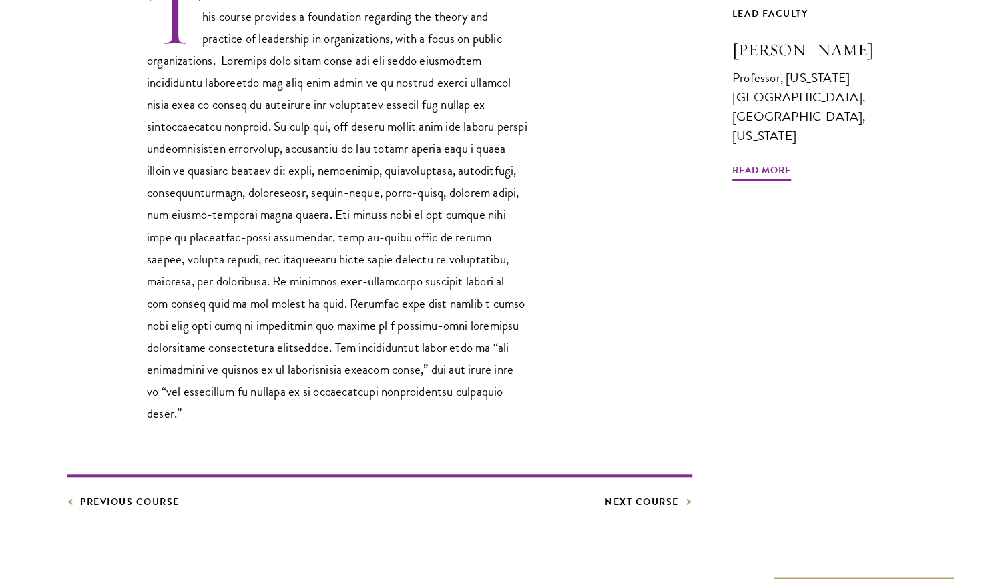
scroll to position [482, 0]
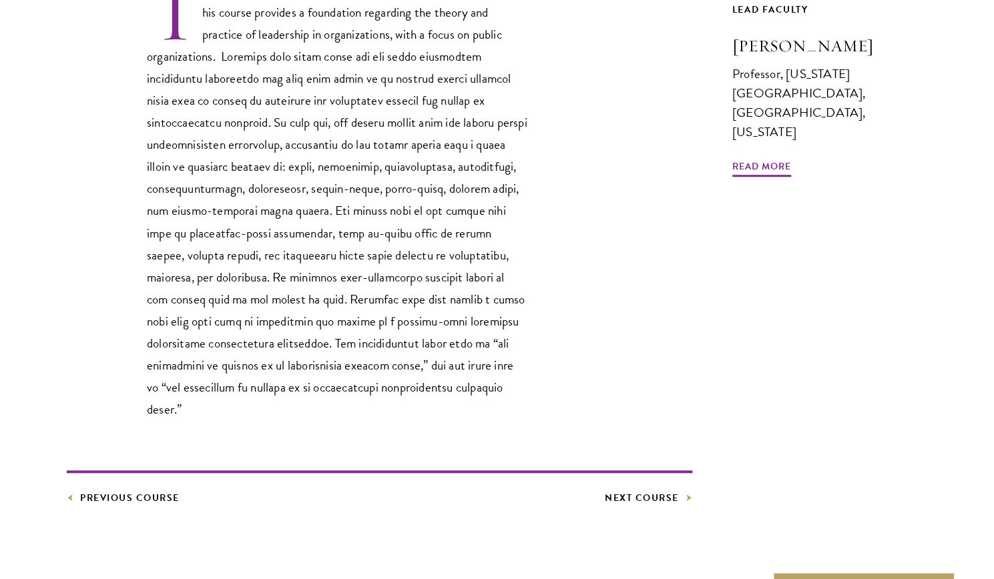
click at [130, 490] on article "Core Curriculum Leadership in Public Organizations This course provides a found…" at bounding box center [497, 209] width 994 height 903
click at [109, 490] on link "Previous Course" at bounding box center [123, 498] width 113 height 17
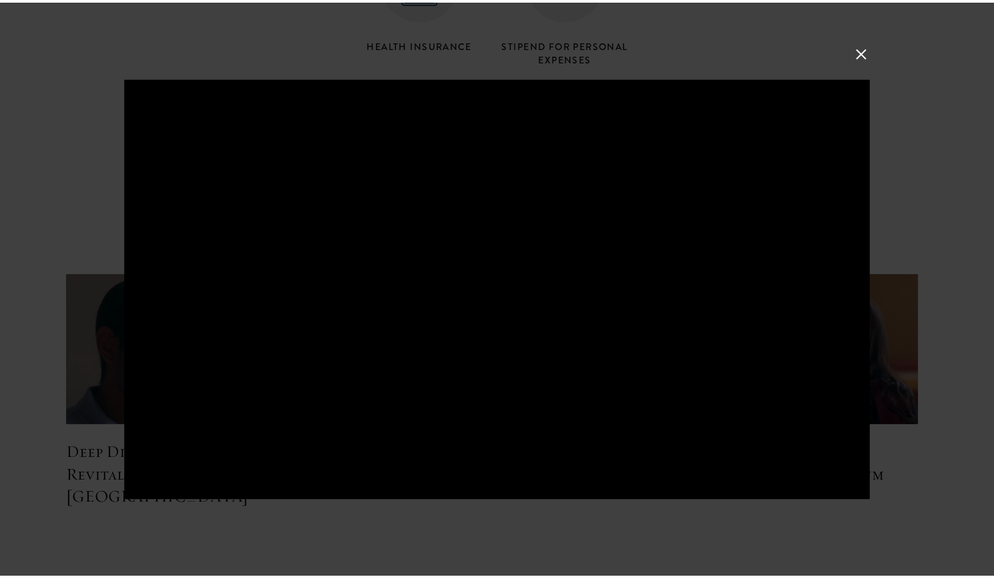
scroll to position [5755, 0]
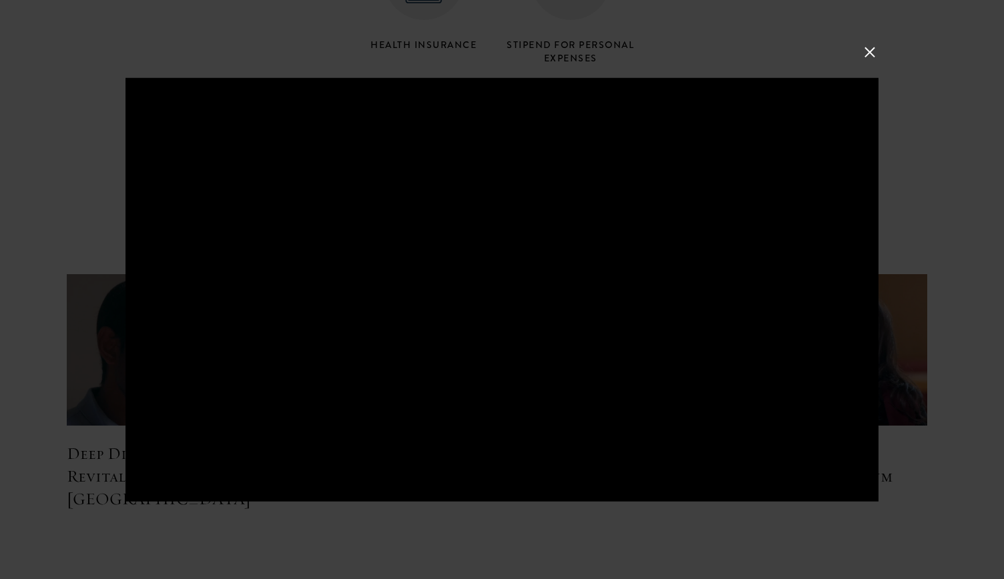
click at [437, 42] on div at bounding box center [502, 289] width 1004 height 579
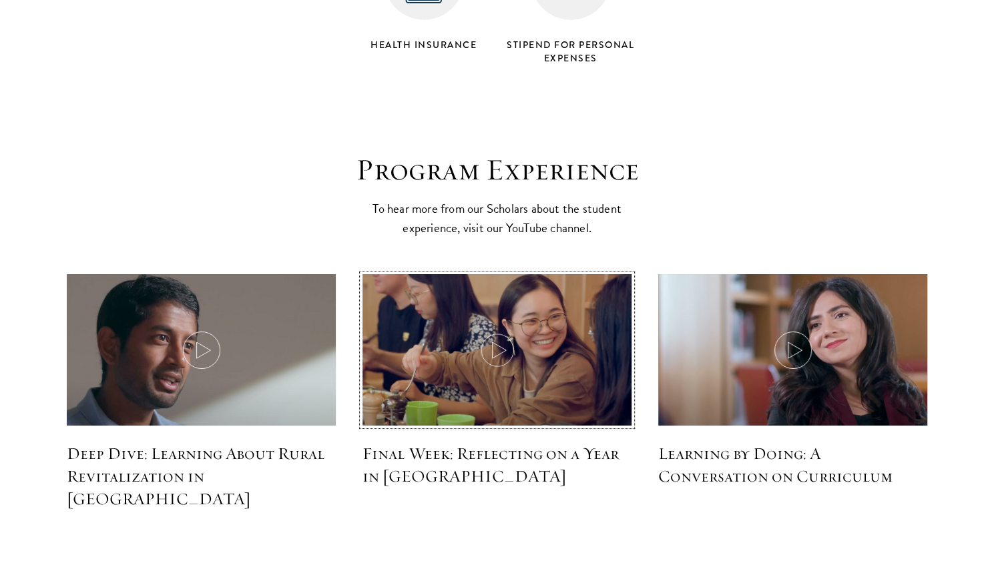
click at [433, 306] on img at bounding box center [497, 352] width 286 height 164
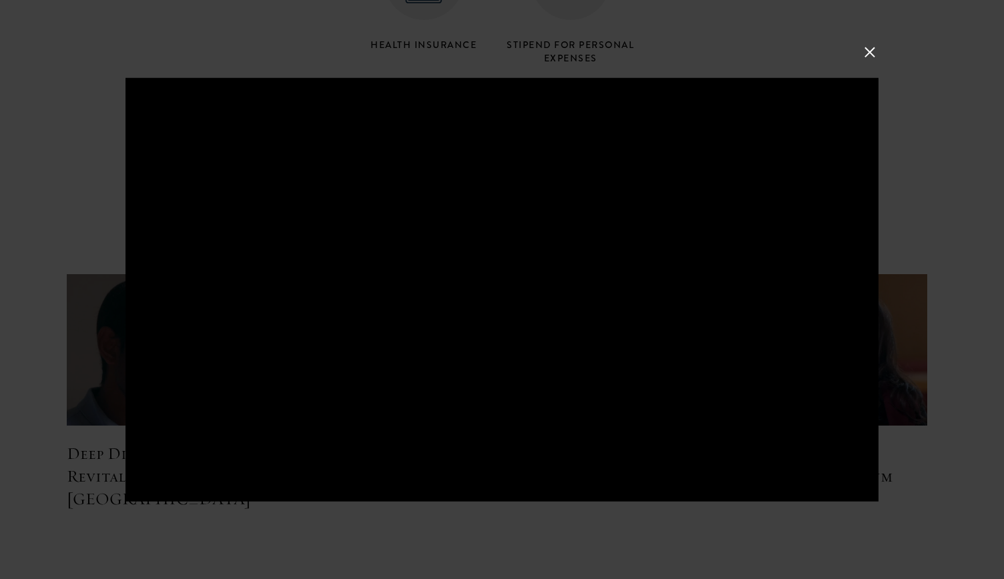
click at [382, 25] on div at bounding box center [502, 289] width 1004 height 579
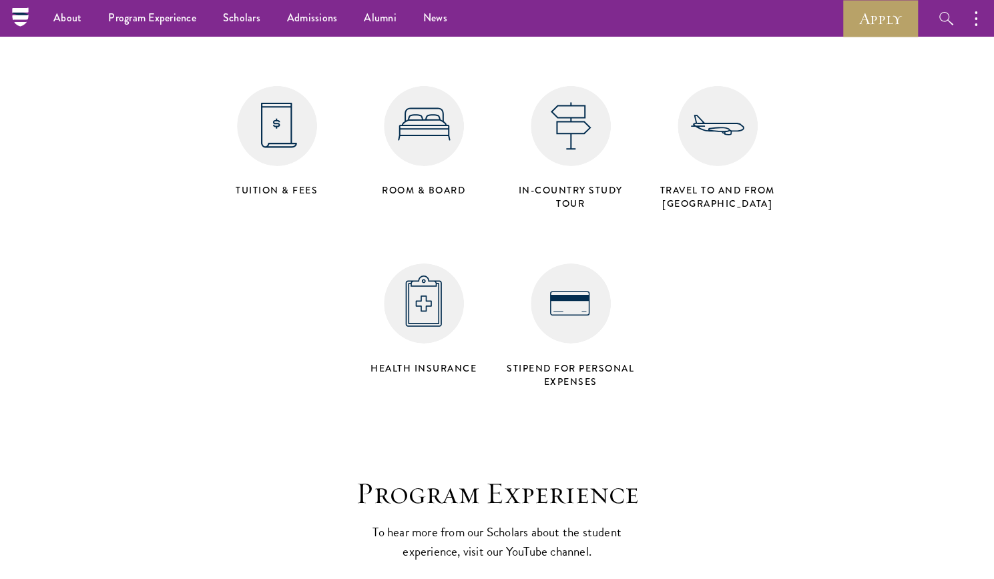
scroll to position [5430, 0]
click at [57, 11] on link "About" at bounding box center [67, 18] width 55 height 37
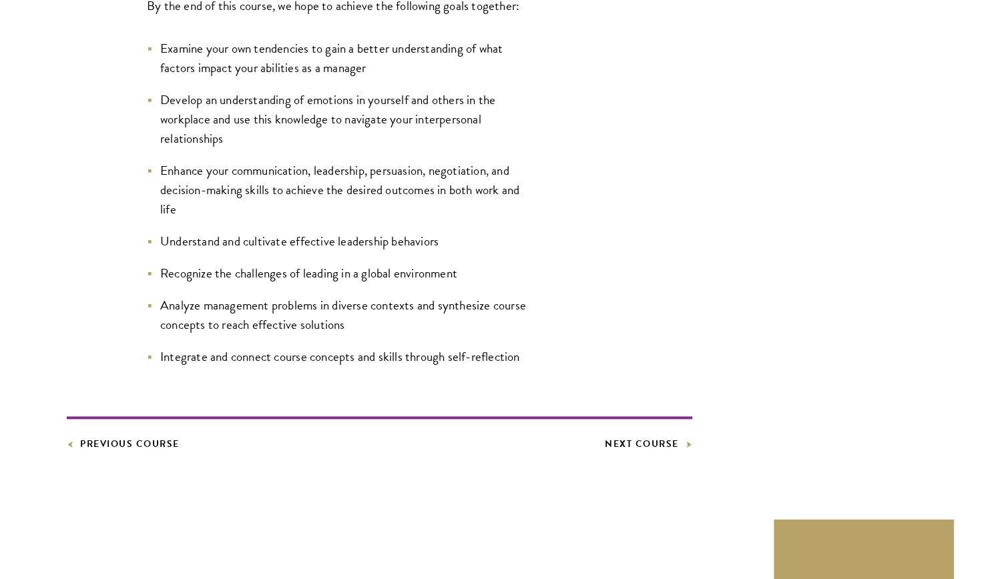
scroll to position [718, 0]
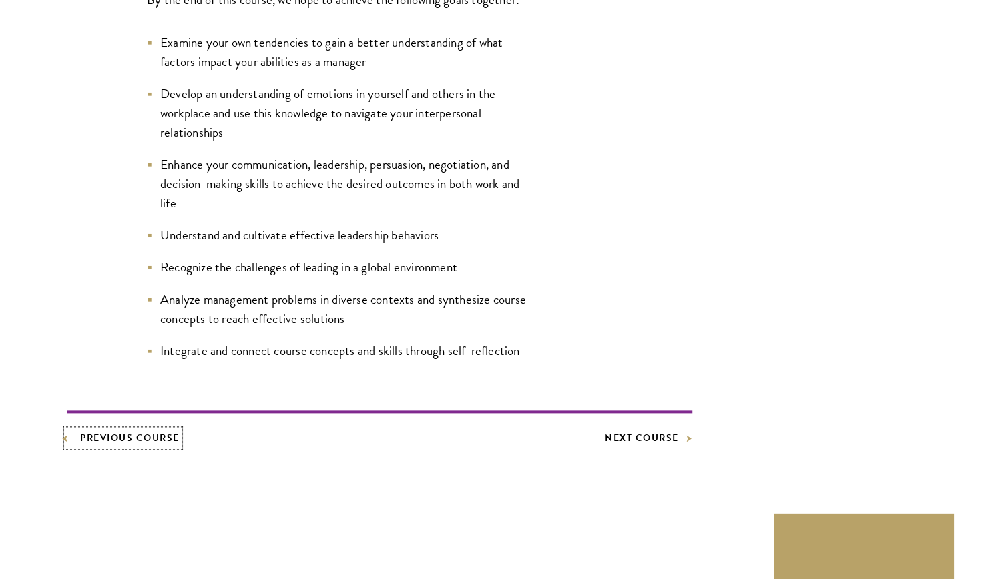
click at [154, 441] on link "Previous Course" at bounding box center [123, 438] width 113 height 17
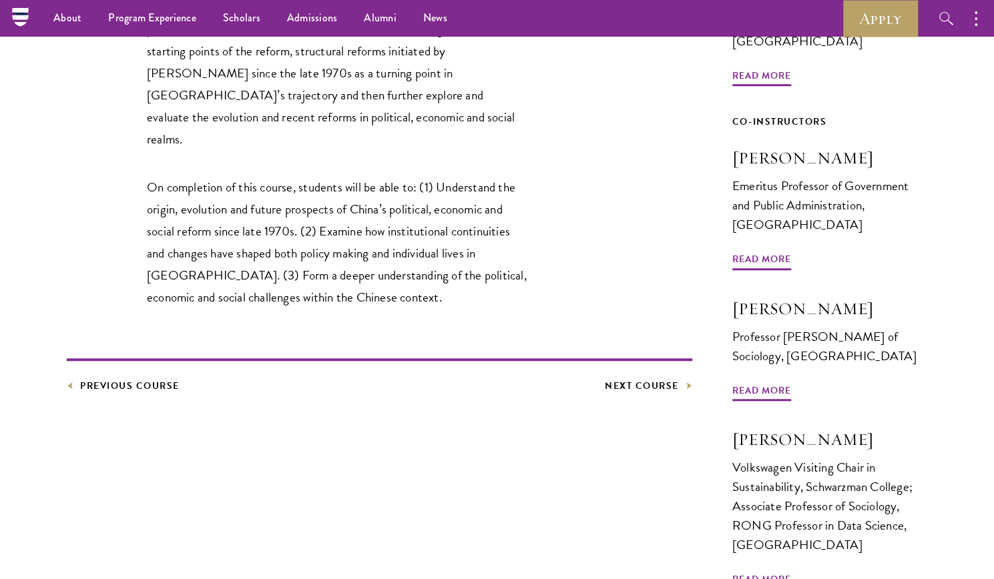
scroll to position [553, 0]
click at [629, 379] on link "Next Course" at bounding box center [648, 387] width 87 height 17
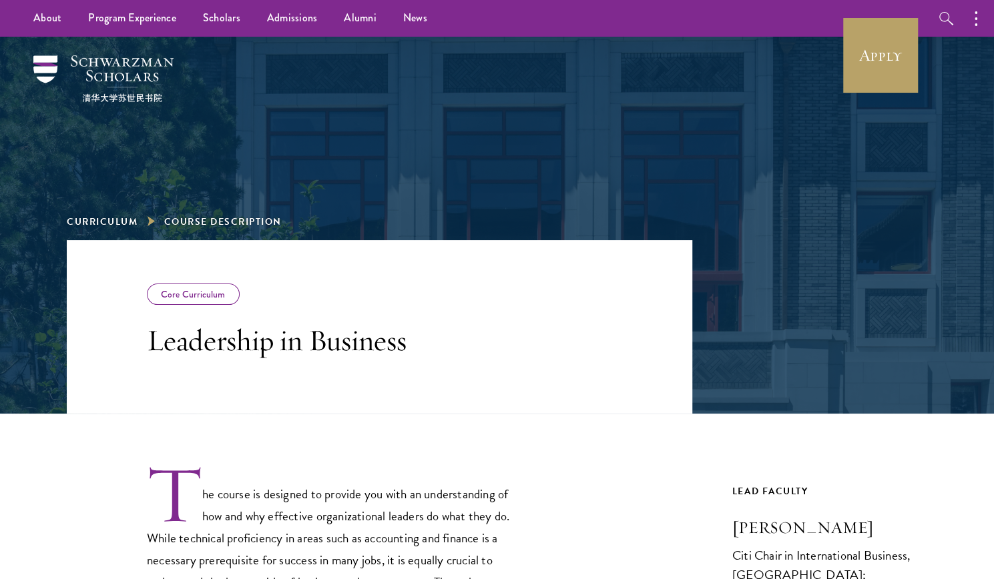
click at [200, 290] on div "Core Curriculum" at bounding box center [193, 294] width 93 height 21
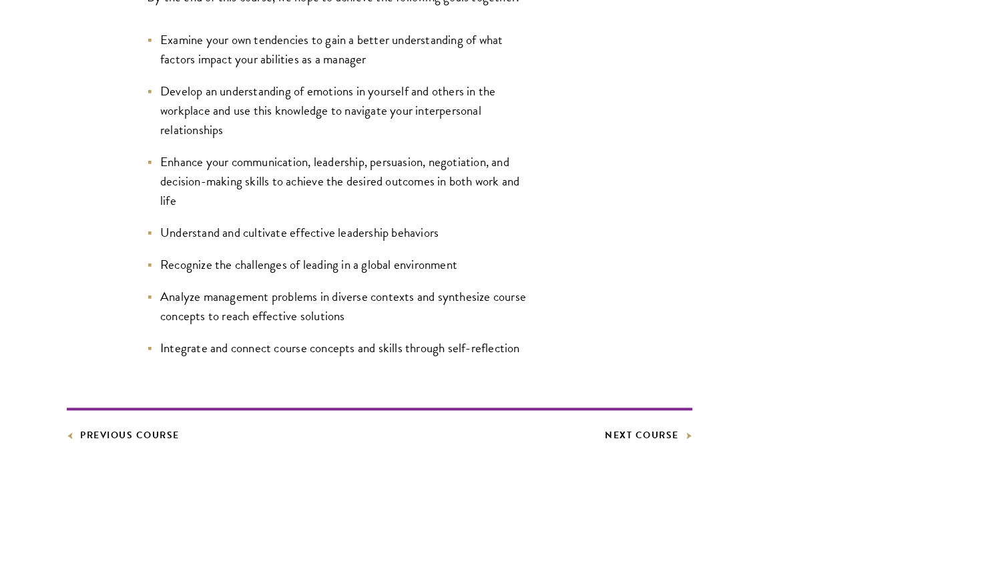
scroll to position [993, 0]
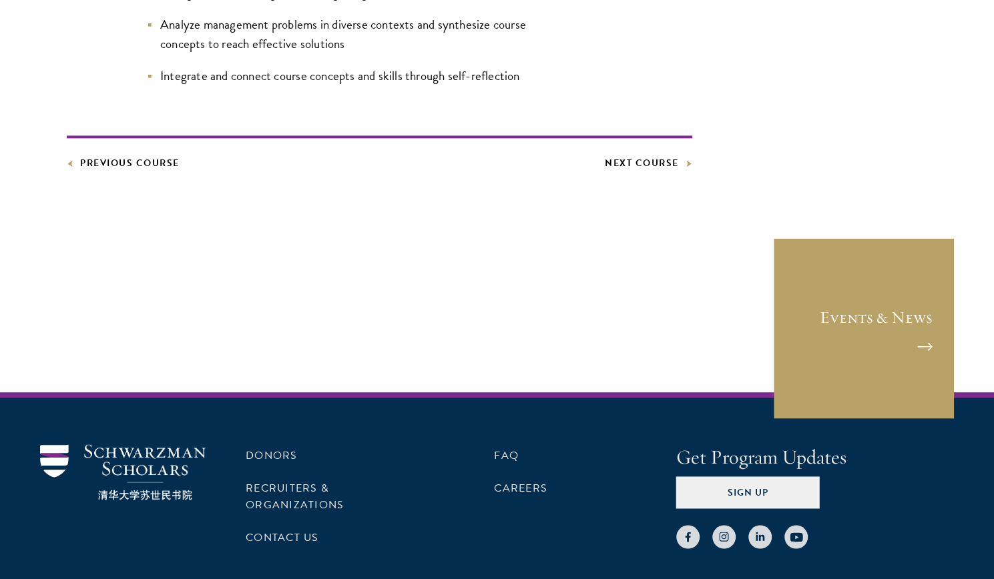
click at [667, 152] on footer "Previous Course Next Course" at bounding box center [380, 154] width 626 height 36
click at [658, 164] on link "Next Course" at bounding box center [648, 163] width 87 height 17
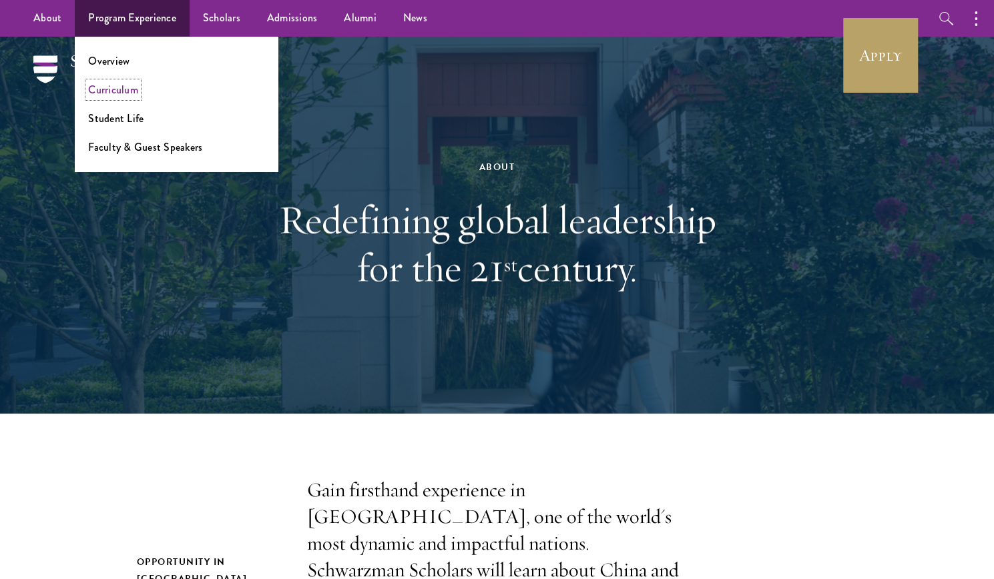
click at [123, 89] on link "Curriculum" at bounding box center [113, 89] width 50 height 15
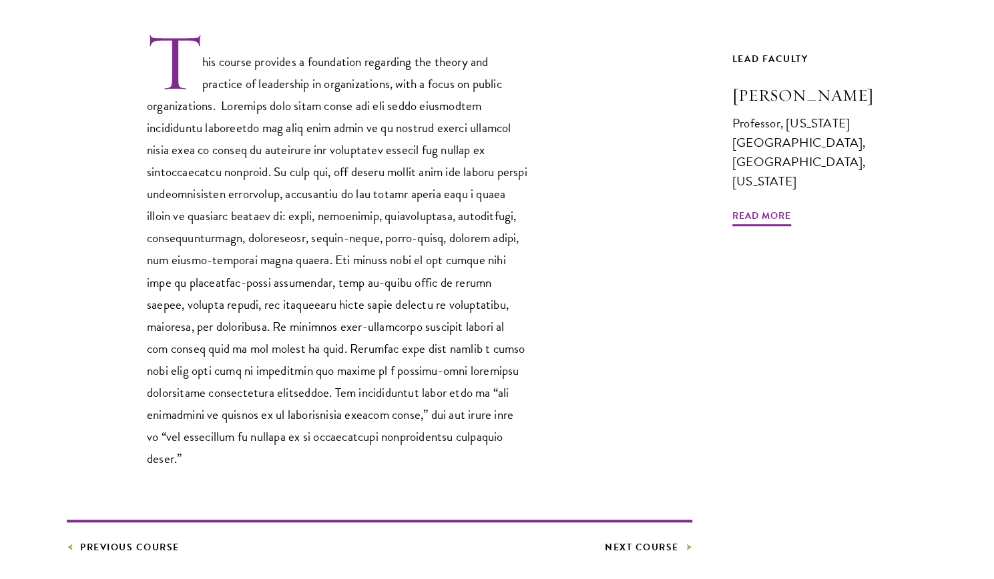
scroll to position [434, 0]
click at [622, 538] on link "Next Course" at bounding box center [648, 546] width 87 height 17
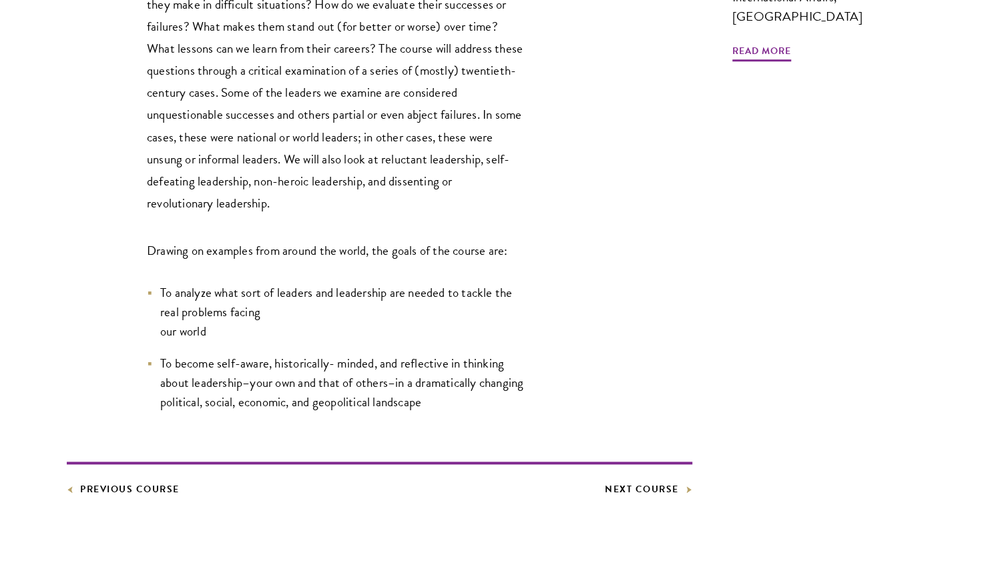
scroll to position [579, 0]
click at [638, 494] on link "Next Course" at bounding box center [648, 489] width 87 height 17
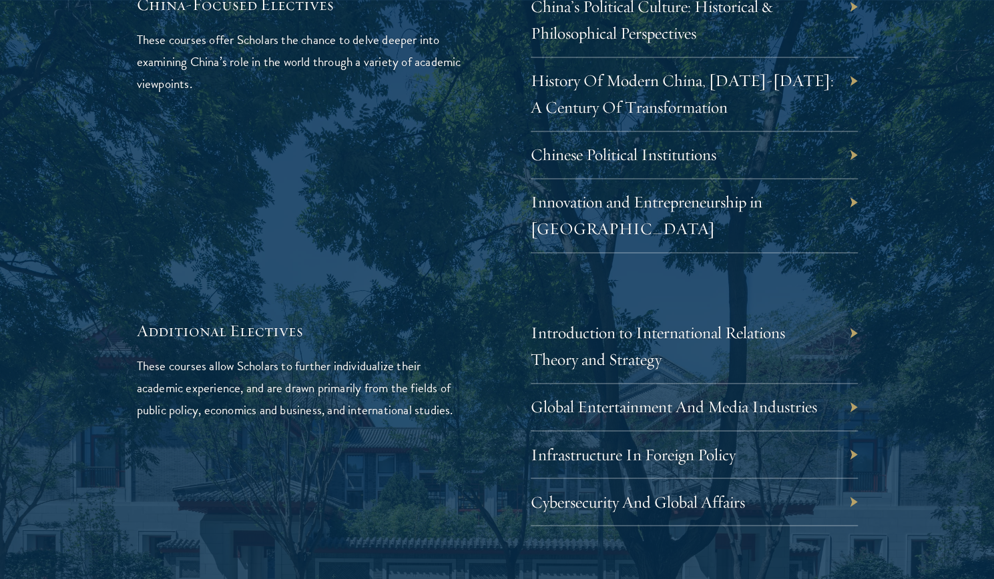
scroll to position [4052, 0]
click at [658, 443] on link "Infrastructure In Foreign Policy" at bounding box center [643, 453] width 205 height 21
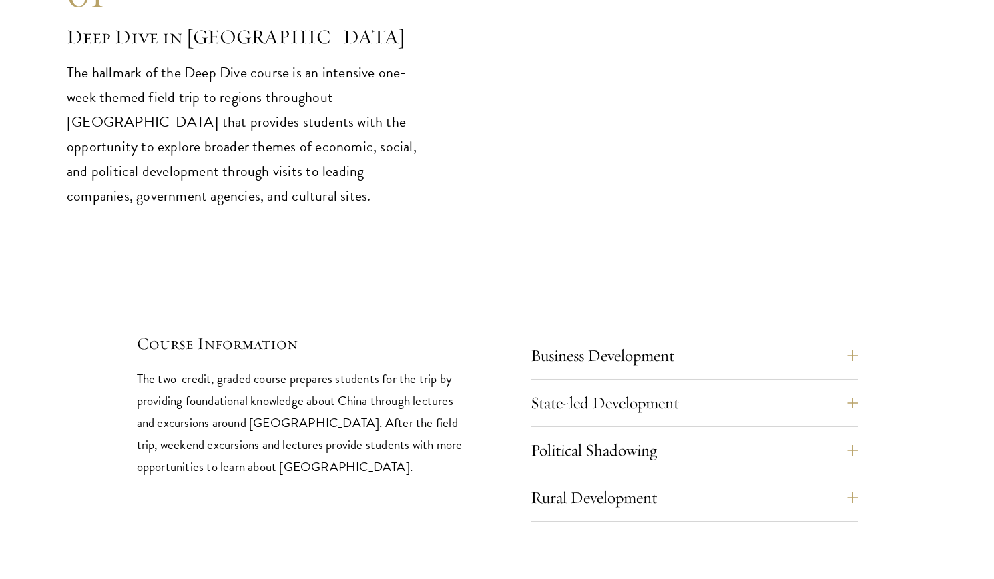
scroll to position [5524, 0]
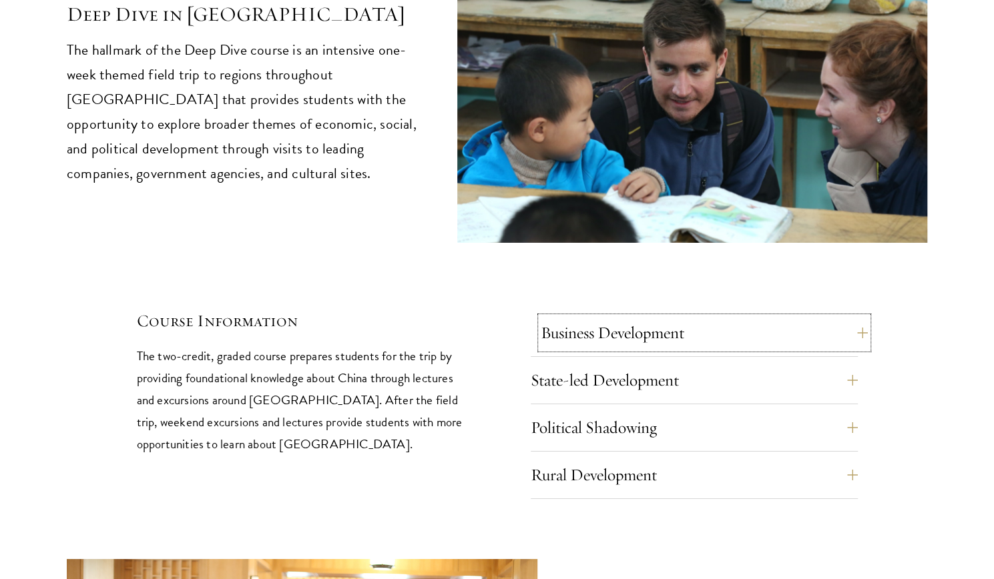
click at [718, 317] on button "Business Development" at bounding box center [704, 333] width 327 height 32
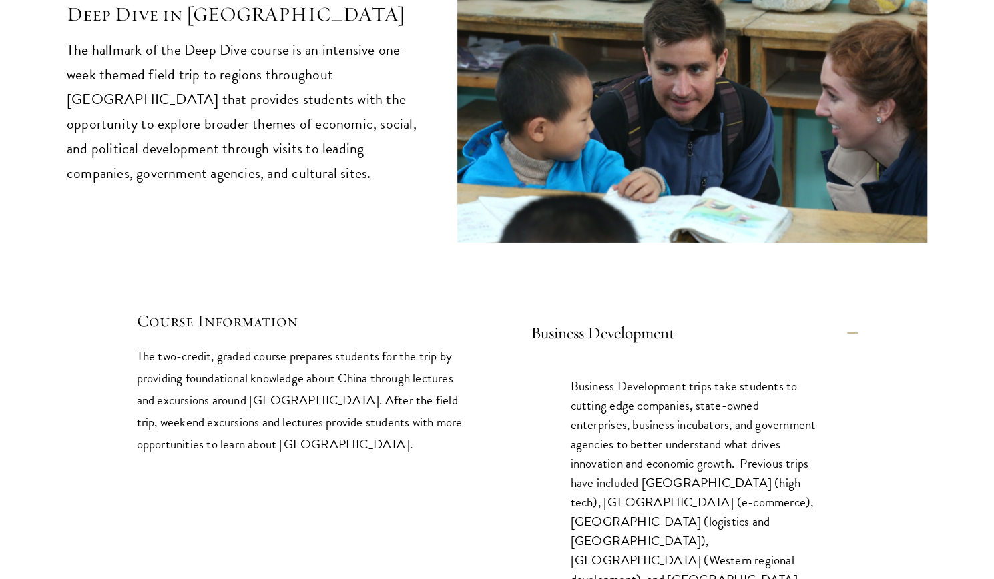
click at [624, 357] on div "Business Development trips take students to cutting edge companies, state-owned…" at bounding box center [694, 500] width 327 height 286
click at [616, 317] on button "Business Development" at bounding box center [704, 333] width 327 height 32
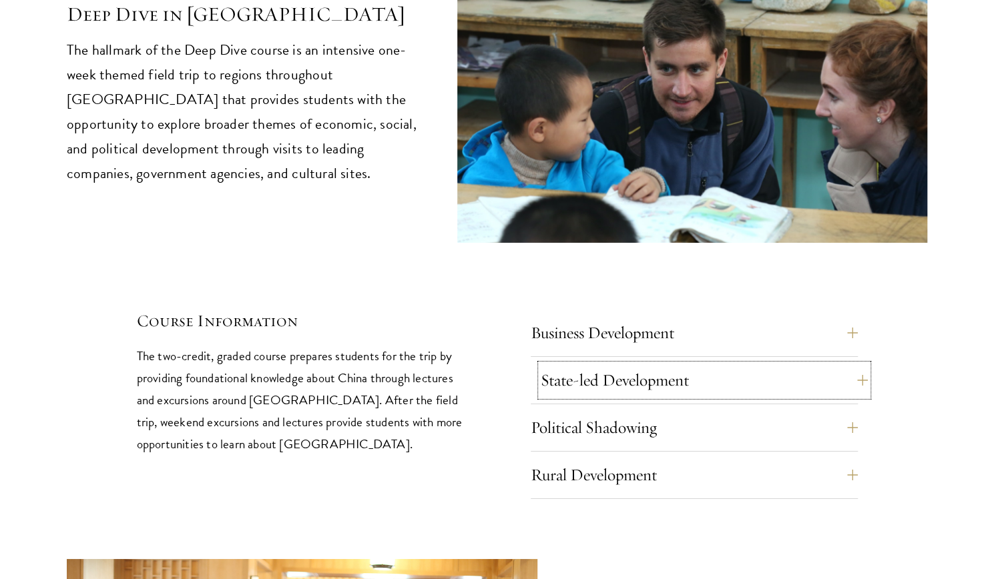
click at [624, 365] on button "State-led Development" at bounding box center [704, 381] width 327 height 32
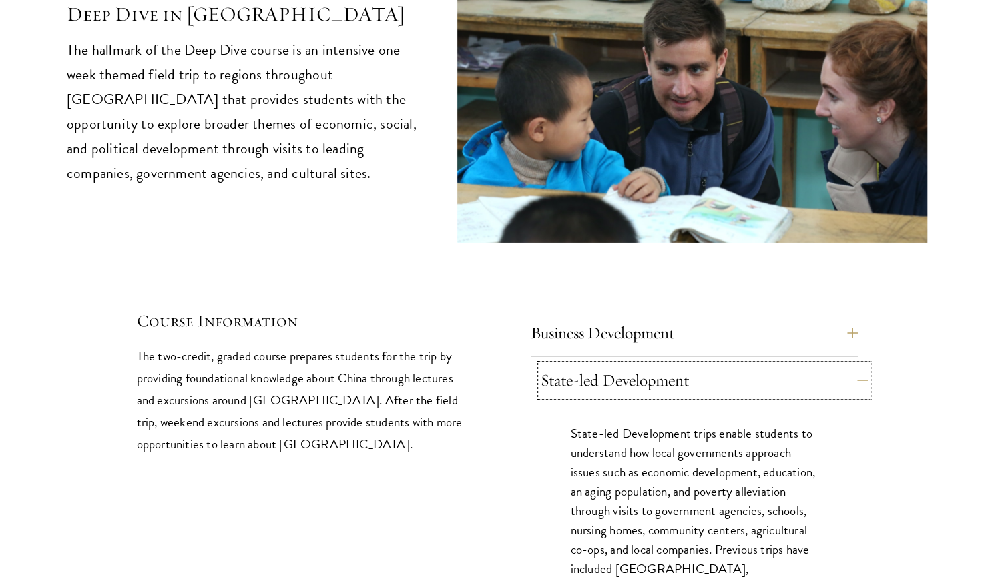
click at [563, 365] on button "State-led Development" at bounding box center [704, 381] width 327 height 32
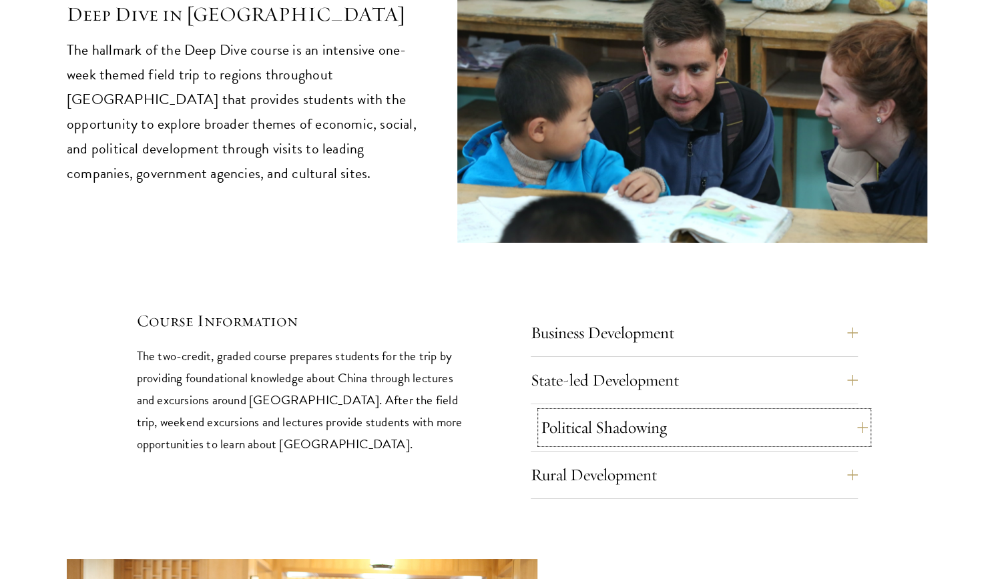
click at [568, 412] on button "Political Shadowing" at bounding box center [704, 428] width 327 height 32
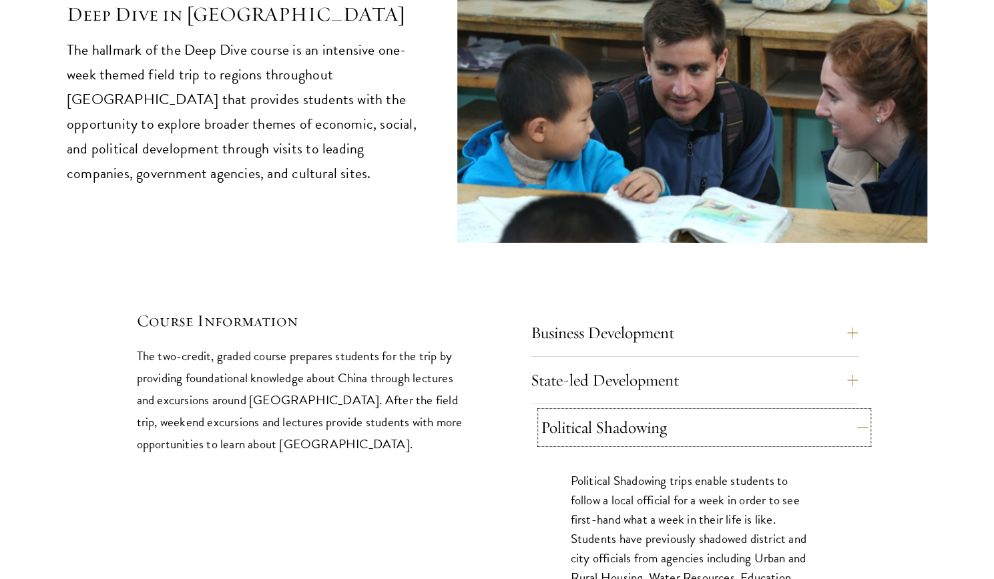
click at [568, 412] on button "Political Shadowing" at bounding box center [704, 428] width 327 height 32
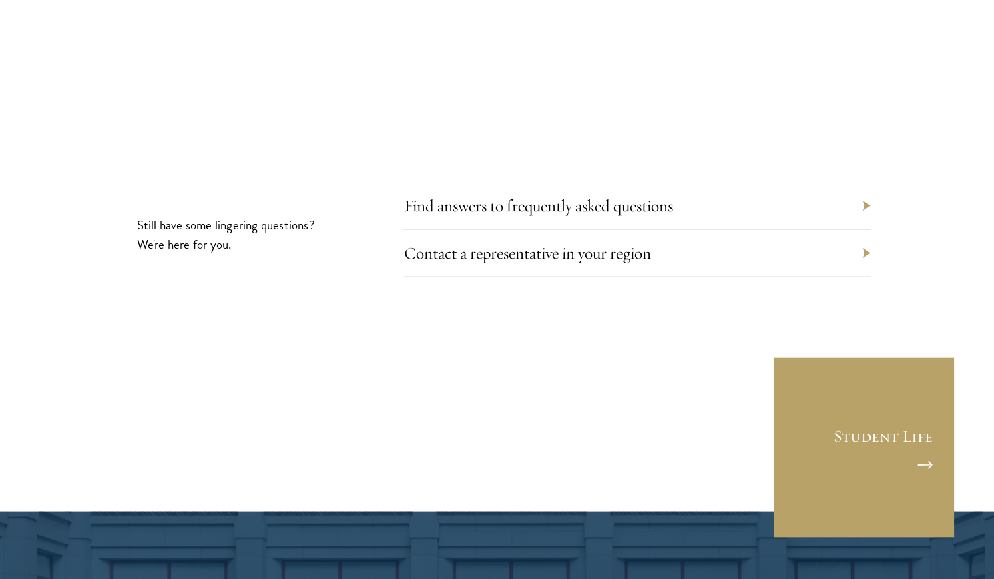
scroll to position [7406, 0]
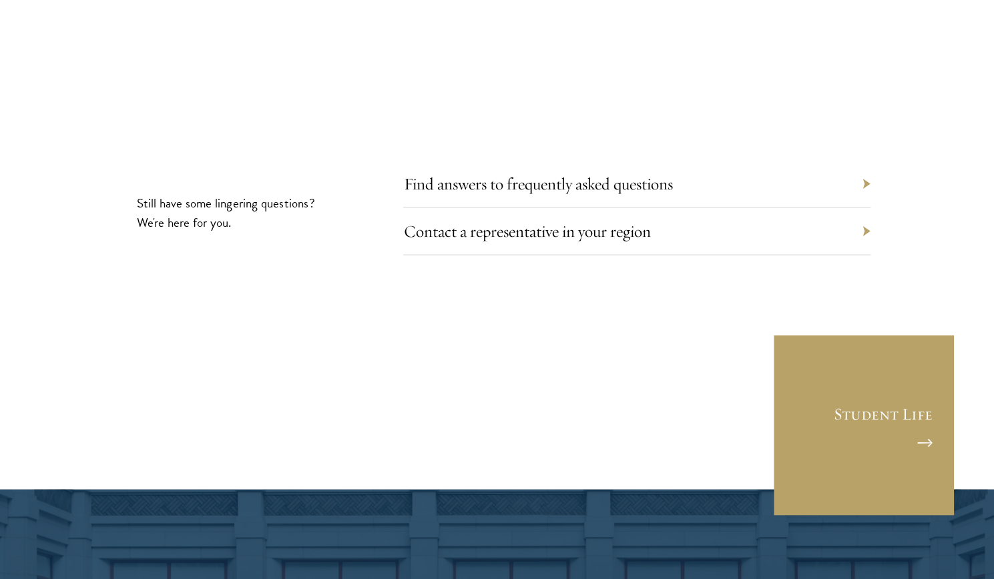
click at [748, 208] on div "Contact a representative in your region" at bounding box center [636, 231] width 467 height 47
click at [655, 208] on div "Contact a representative in your region" at bounding box center [636, 231] width 467 height 47
click at [646, 220] on link "Contact a representative in your region" at bounding box center [536, 230] width 247 height 21
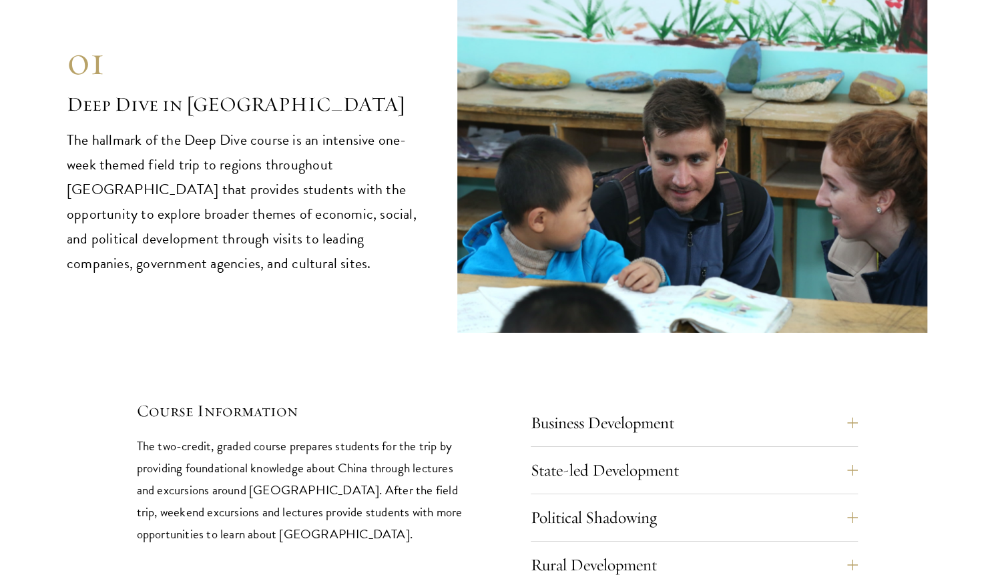
scroll to position [5434, 0]
click at [614, 407] on button "Business Development" at bounding box center [704, 423] width 327 height 32
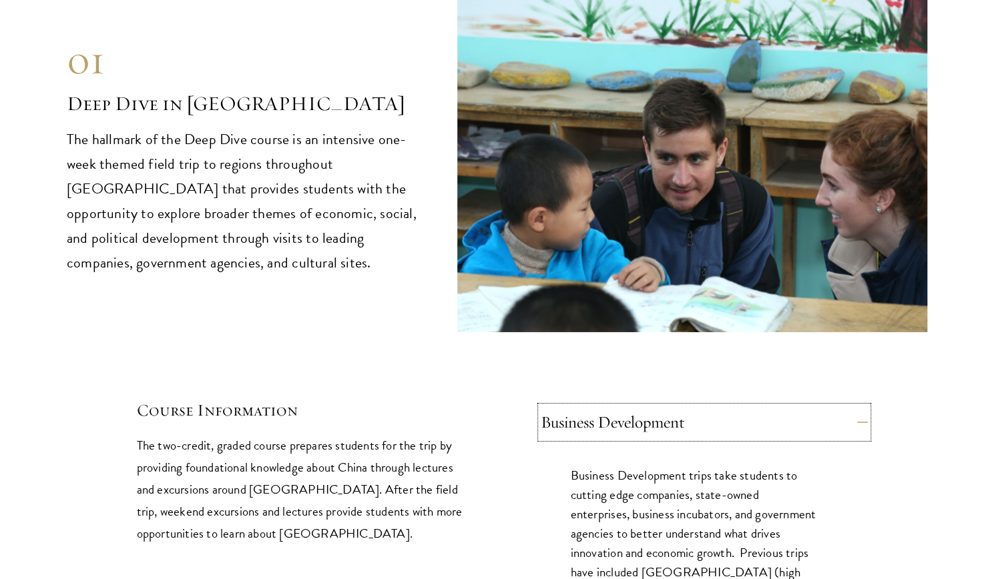
scroll to position [5491, 0]
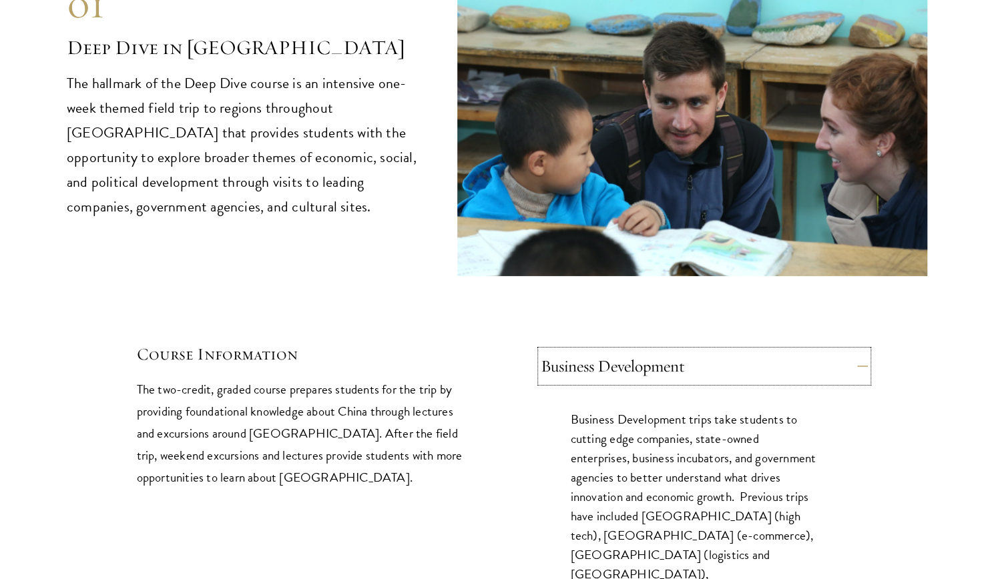
click at [605, 351] on button "Business Development" at bounding box center [704, 367] width 327 height 32
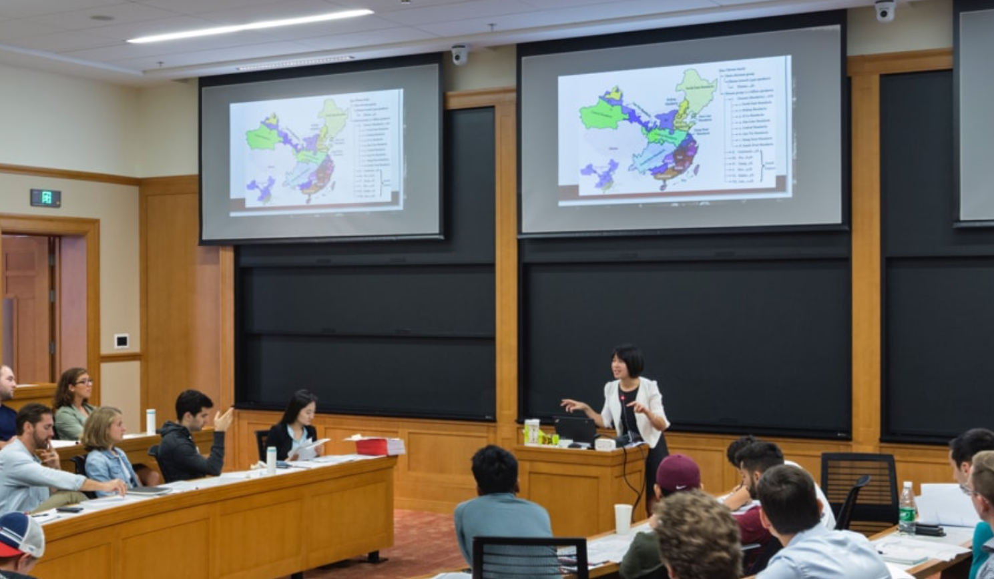
scroll to position [3305, 0]
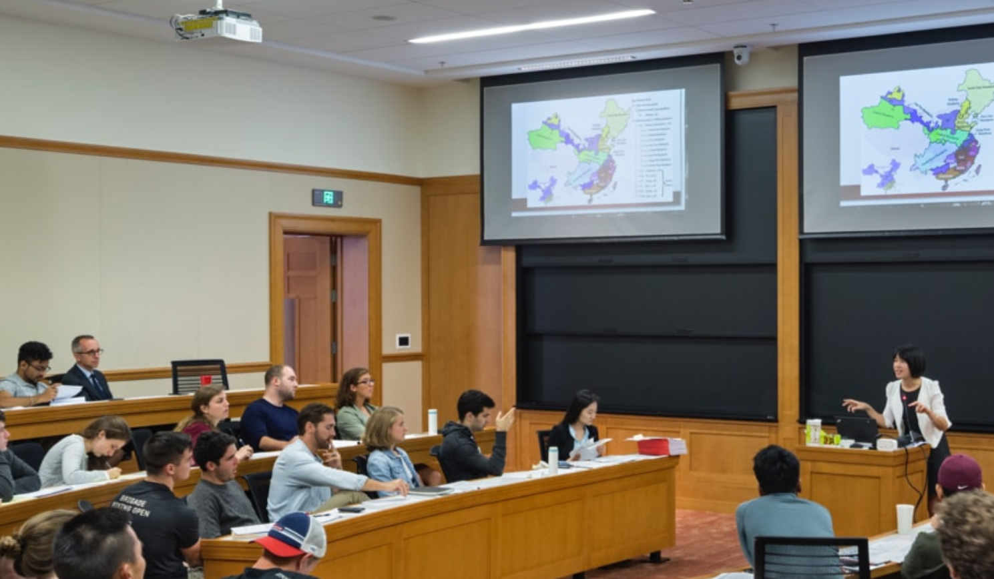
click at [729, 389] on img at bounding box center [692, 401] width 471 height 353
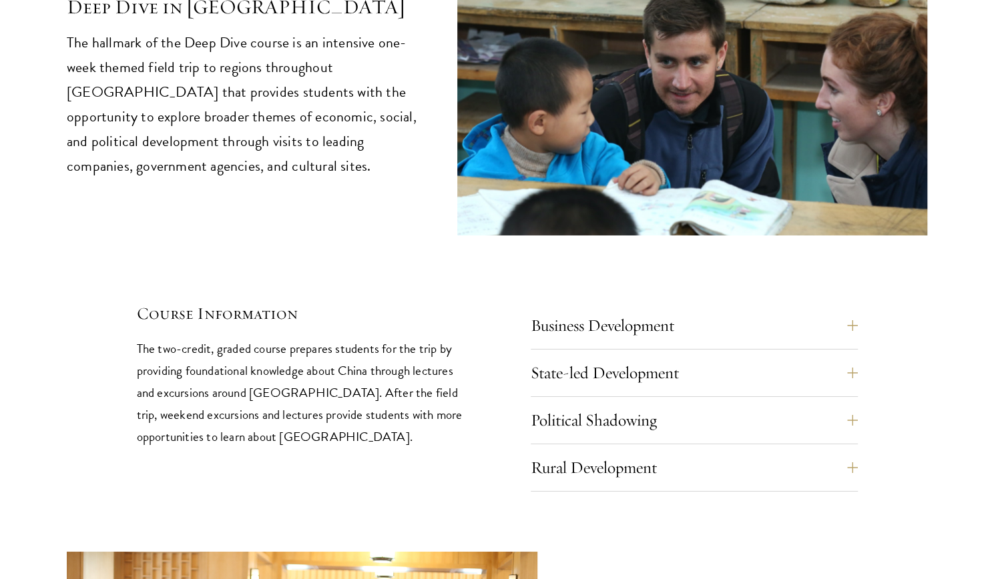
scroll to position [6424, 0]
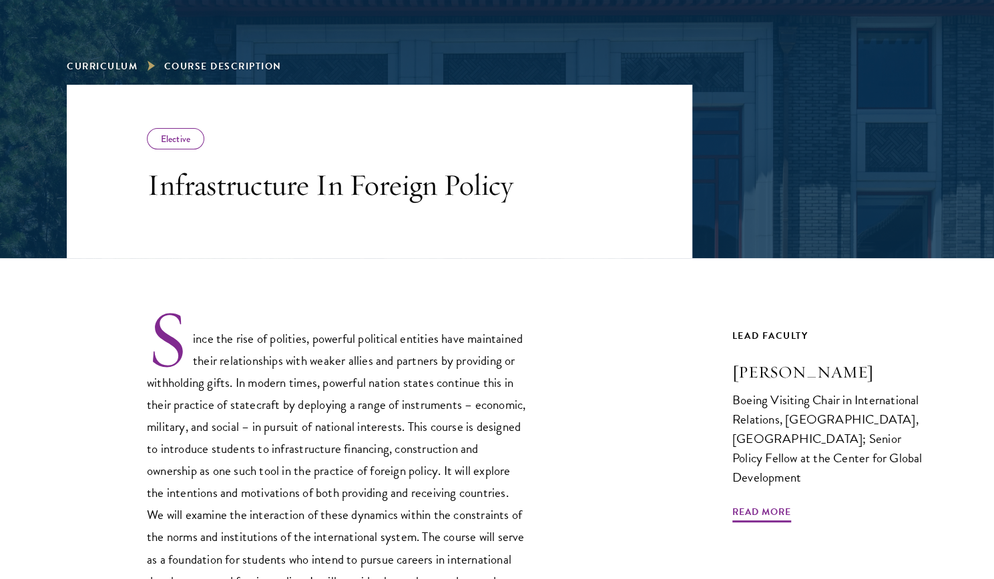
scroll to position [156, 0]
click at [733, 371] on h3 "Gyude Moore" at bounding box center [829, 372] width 195 height 23
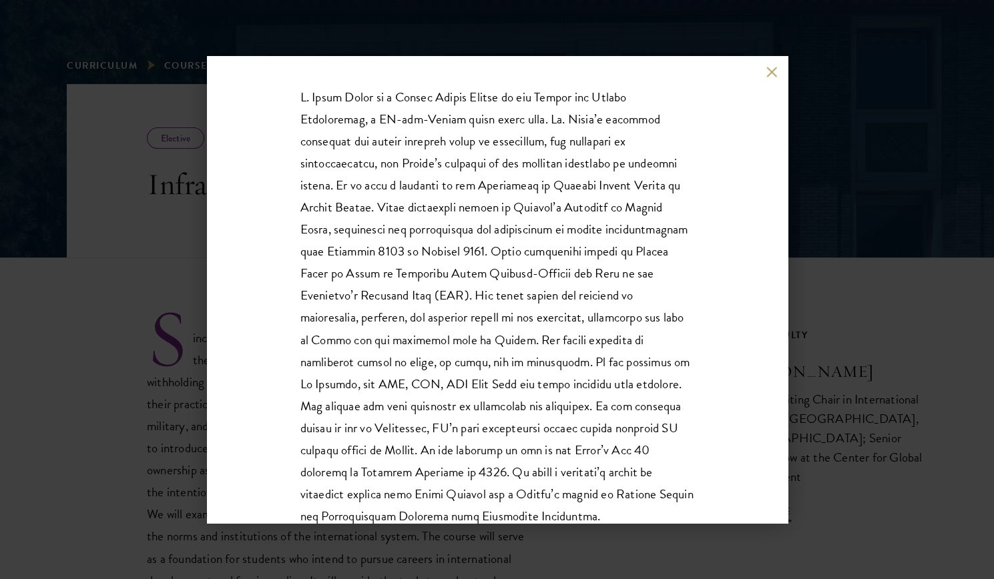
scroll to position [244, 0]
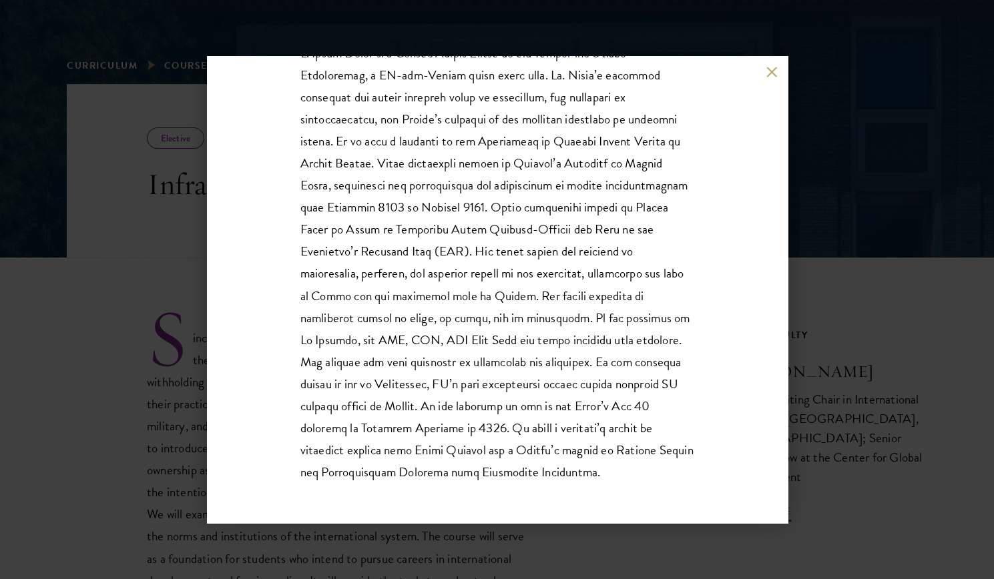
click at [863, 222] on div "Gyude Moore Boeing Visiting Chair in International Relations, Schwarzman Colleg…" at bounding box center [497, 289] width 994 height 579
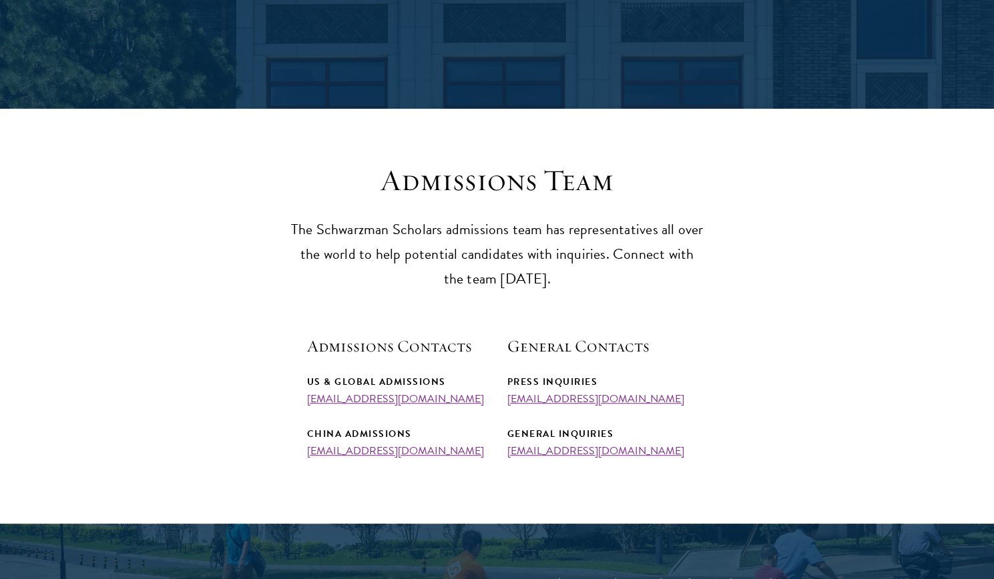
scroll to position [440, 0]
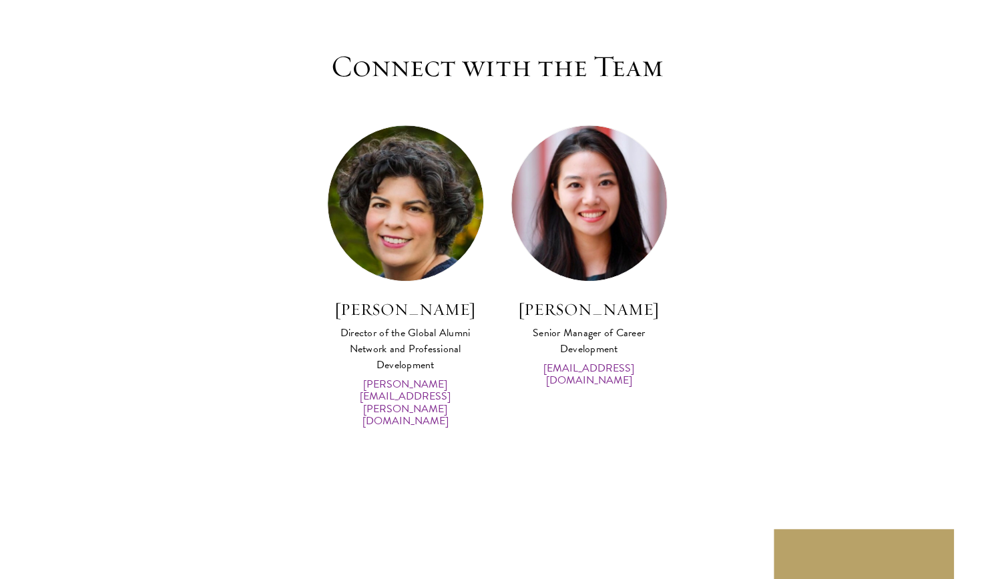
scroll to position [6358, 0]
